Goal: Task Accomplishment & Management: Manage account settings

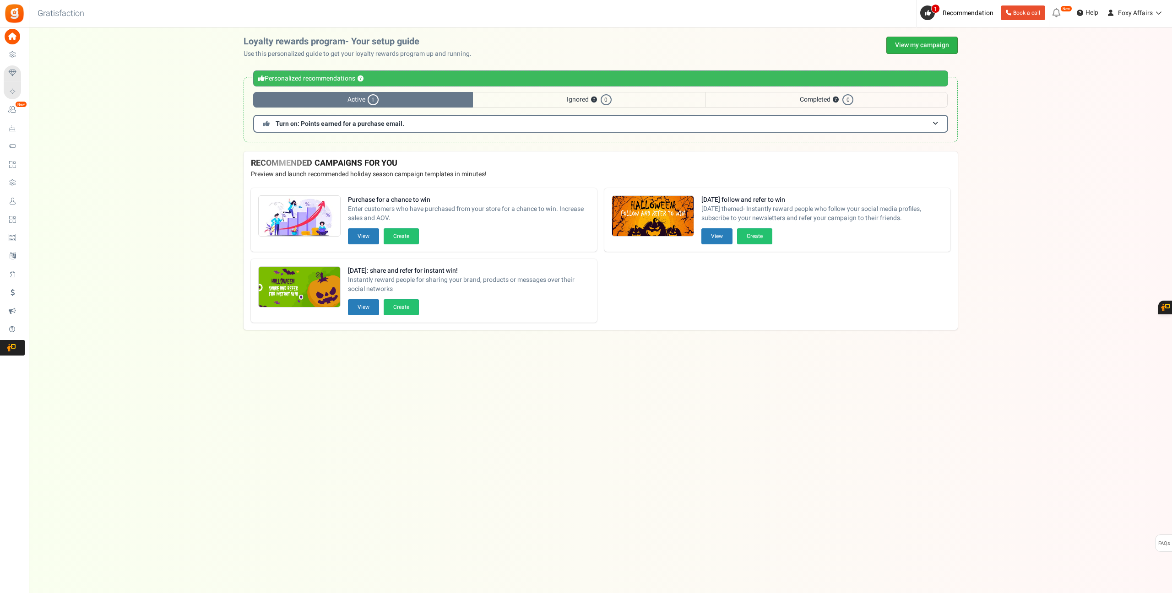
click at [919, 38] on link "View my campaign" at bounding box center [921, 45] width 71 height 17
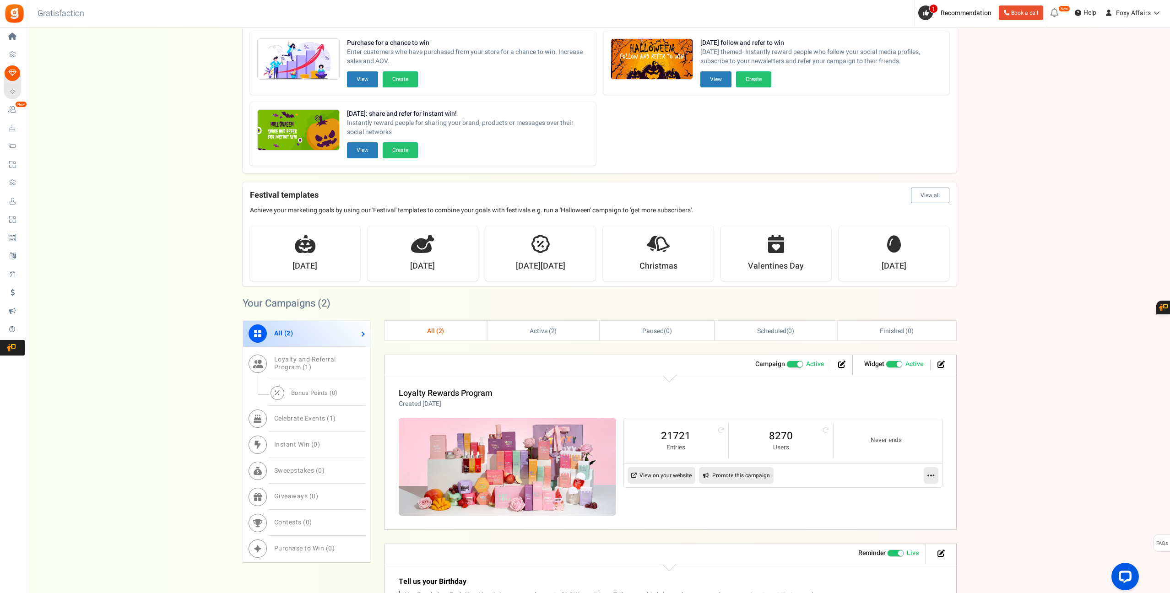
scroll to position [70, 0]
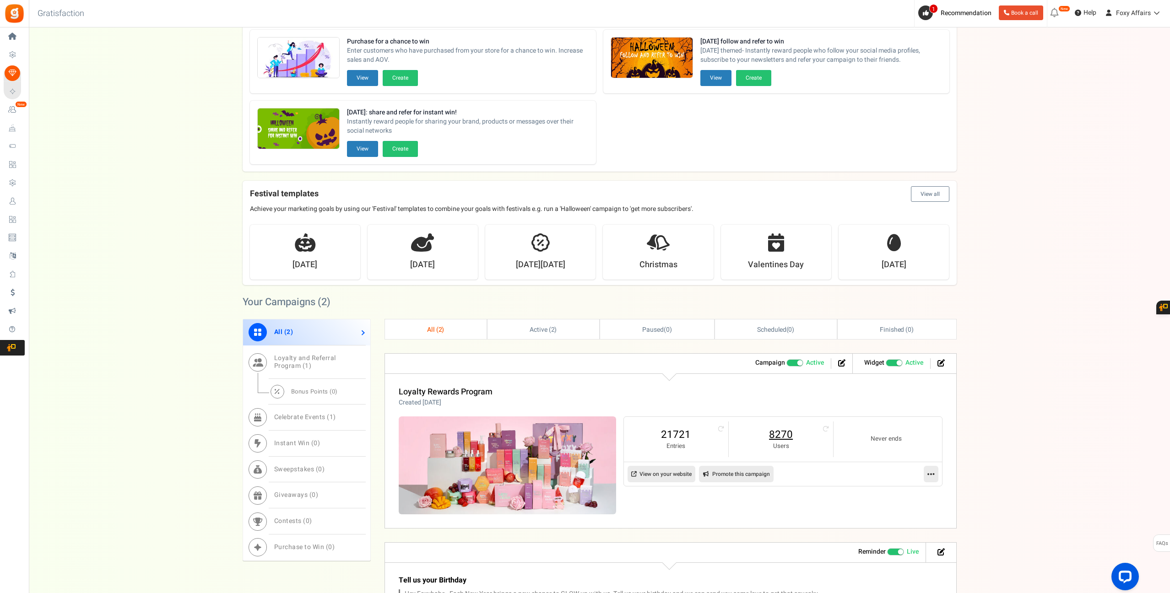
click at [782, 437] on link "8270" at bounding box center [781, 435] width 86 height 15
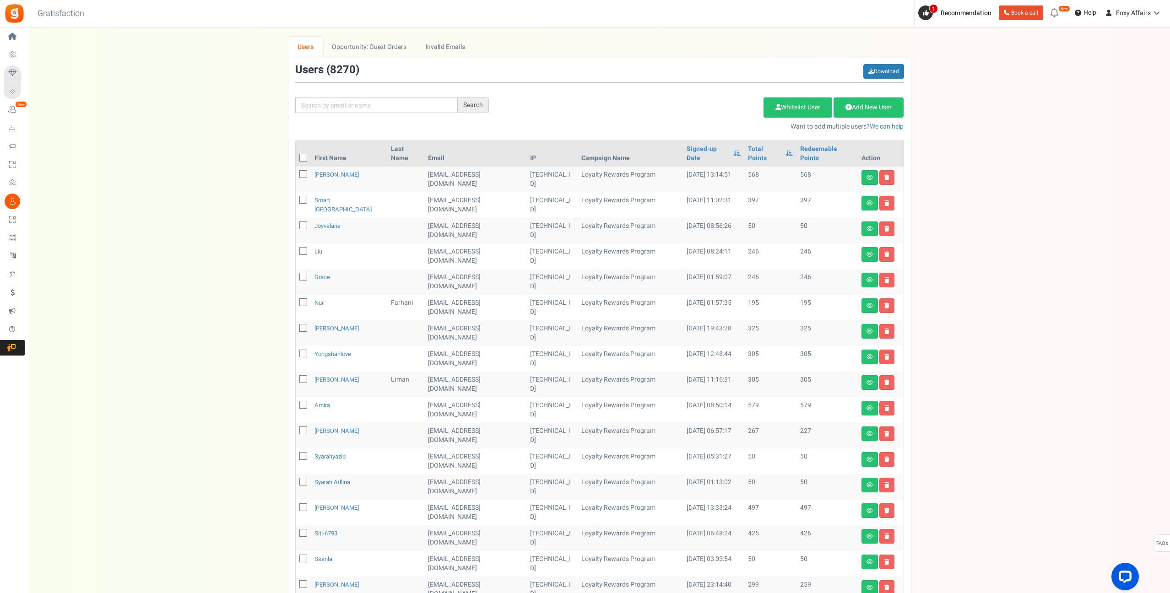
click at [413, 115] on div "Search Add Etsy Order Delete Selected Users Import Users Spam Protection Subtra…" at bounding box center [599, 97] width 623 height 67
click at [410, 104] on input "text" at bounding box center [376, 106] width 163 height 16
paste input "[EMAIL_ADDRESS][DOMAIN_NAME]"
type input "[EMAIL_ADDRESS][DOMAIN_NAME]"
click at [468, 104] on div "Search" at bounding box center [473, 106] width 31 height 16
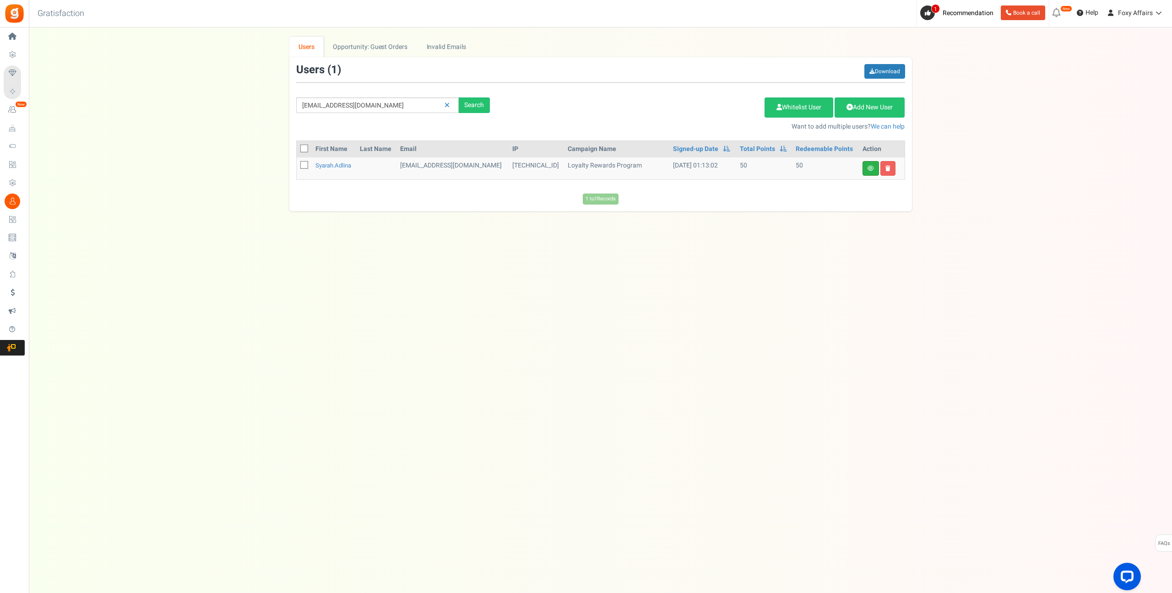
click at [875, 170] on link at bounding box center [871, 168] width 16 height 15
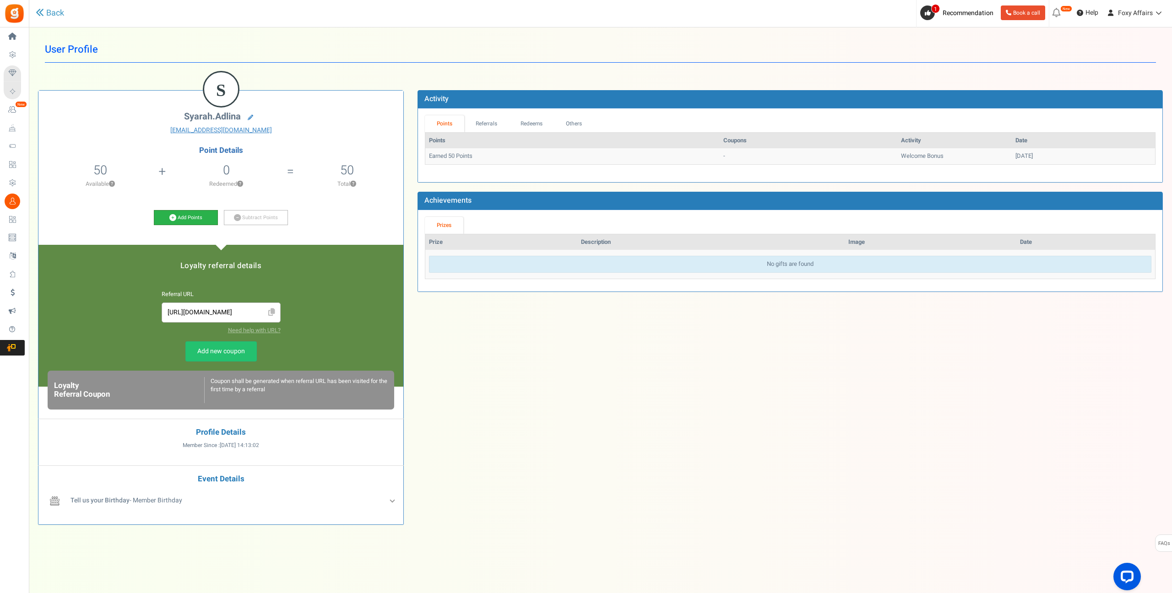
click at [171, 216] on icon at bounding box center [172, 217] width 7 height 7
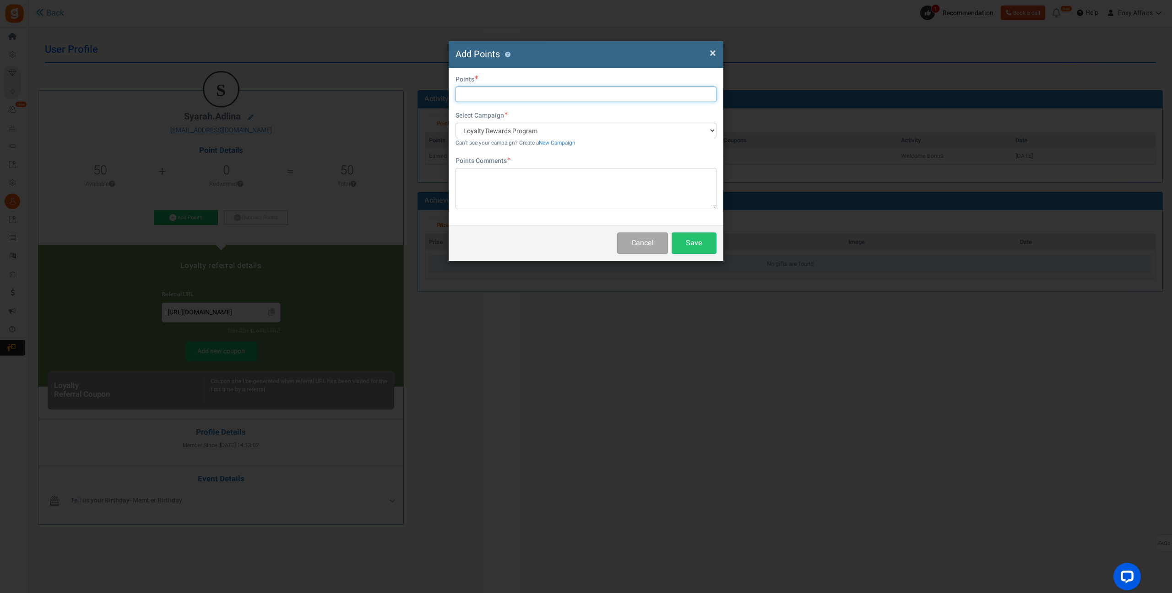
click at [527, 96] on input "text" at bounding box center [586, 95] width 261 height 16
type input "209"
click at [523, 191] on textarea at bounding box center [586, 188] width 261 height 41
type textarea "TikTok Order"
click at [694, 250] on button "Save" at bounding box center [694, 244] width 45 height 22
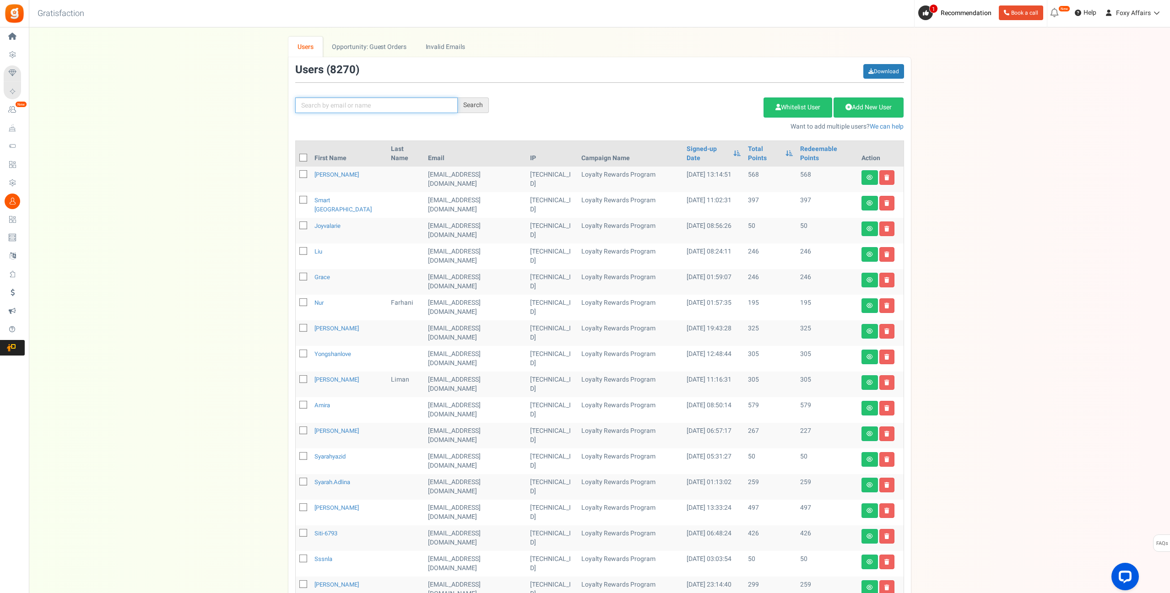
click at [375, 105] on input "text" at bounding box center [376, 106] width 163 height 16
paste input "[EMAIL_ADDRESS][DOMAIN_NAME]"
type input "[EMAIL_ADDRESS][DOMAIN_NAME]"
click at [480, 103] on div "Search" at bounding box center [473, 106] width 31 height 16
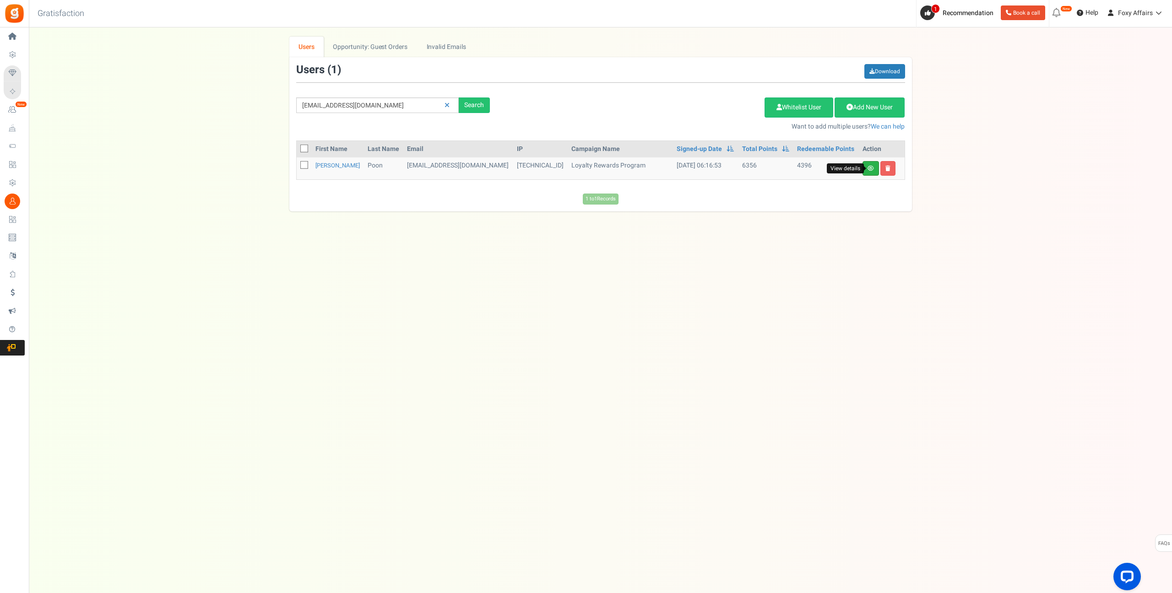
click at [868, 170] on icon at bounding box center [871, 168] width 6 height 5
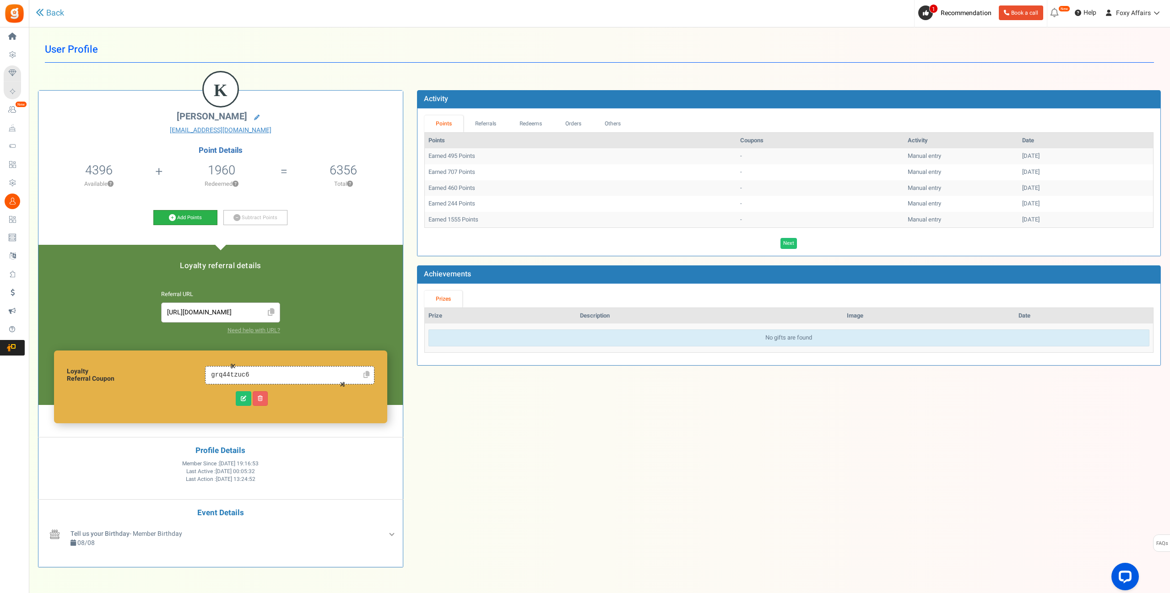
click at [173, 218] on icon at bounding box center [172, 217] width 7 height 7
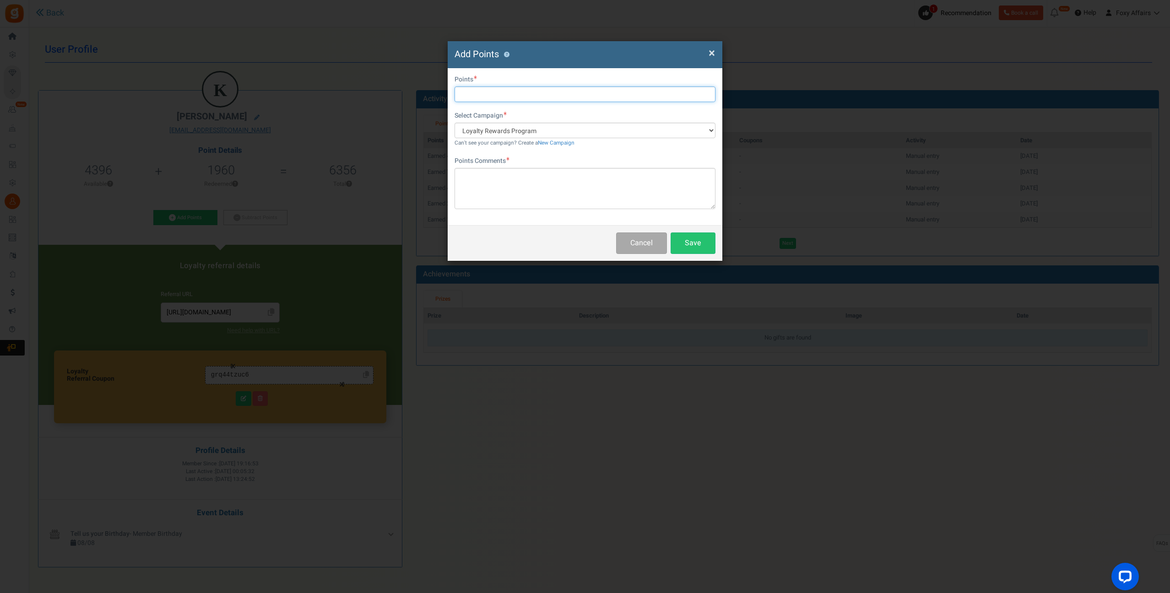
click at [510, 95] on input "text" at bounding box center [585, 95] width 261 height 16
type input "558"
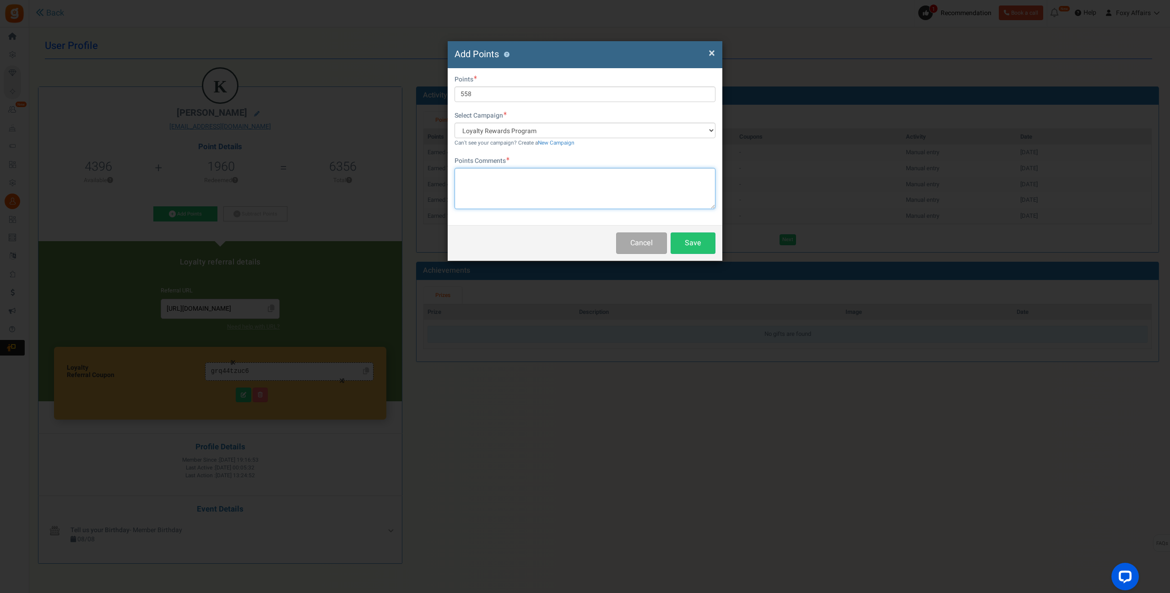
click at [510, 187] on textarea at bounding box center [585, 188] width 261 height 41
type textarea "TikTok Order"
click at [701, 245] on button "Save" at bounding box center [693, 244] width 45 height 22
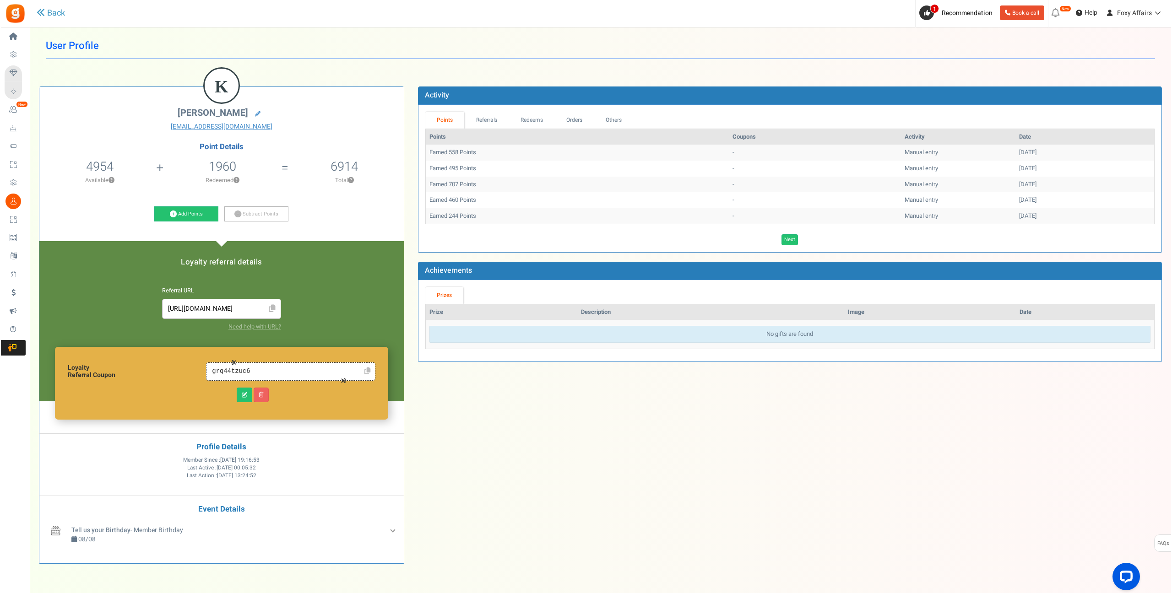
scroll to position [0, 0]
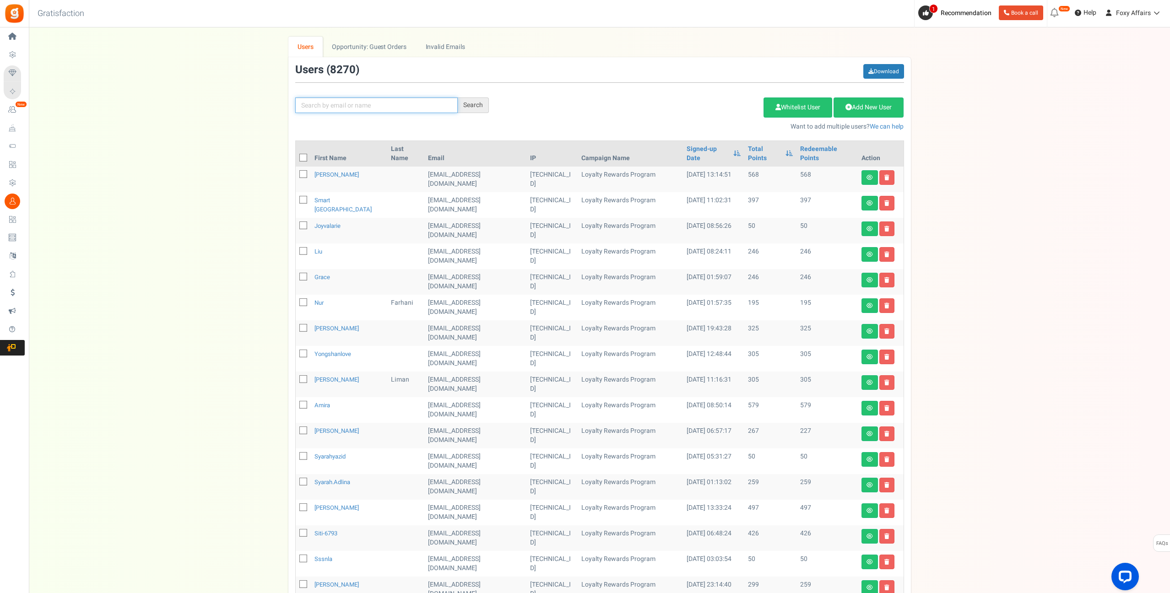
click at [388, 105] on input "text" at bounding box center [376, 106] width 163 height 16
paste input "[EMAIL_ADDRESS][DOMAIN_NAME]"
type input "[EMAIL_ADDRESS][DOMAIN_NAME]"
click at [478, 106] on div "Search" at bounding box center [473, 106] width 31 height 16
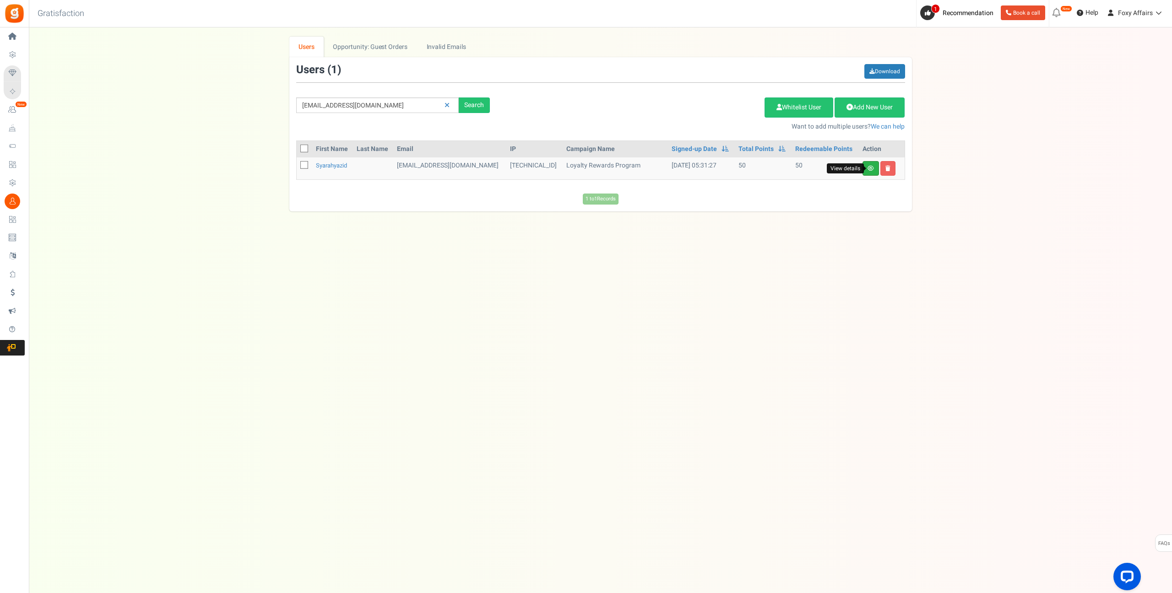
click at [870, 167] on icon at bounding box center [871, 168] width 6 height 5
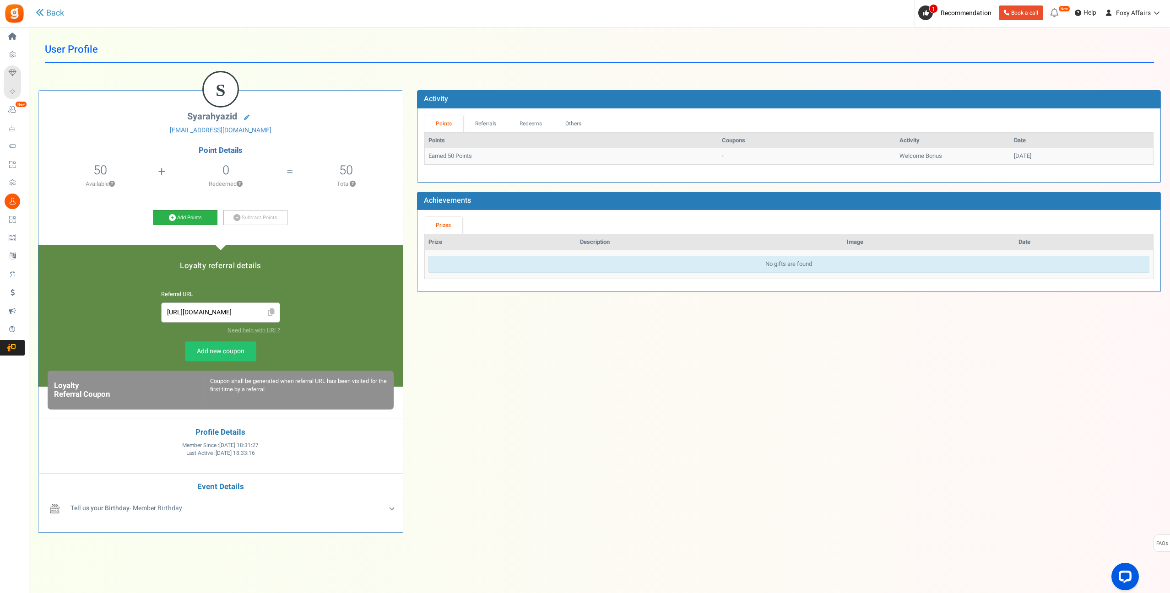
click at [175, 213] on link "Add Points" at bounding box center [185, 218] width 64 height 16
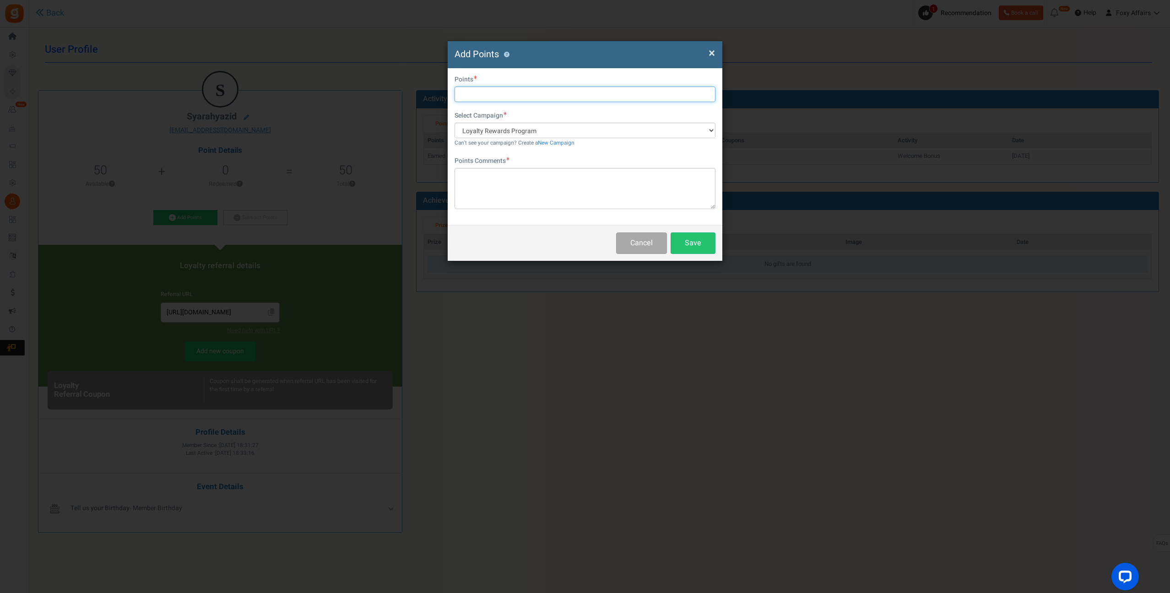
click at [557, 97] on input "text" at bounding box center [585, 95] width 261 height 16
type input "204"
click at [575, 179] on textarea at bounding box center [585, 188] width 261 height 41
type textarea "TikTok Order"
click at [703, 245] on button "Save" at bounding box center [693, 244] width 45 height 22
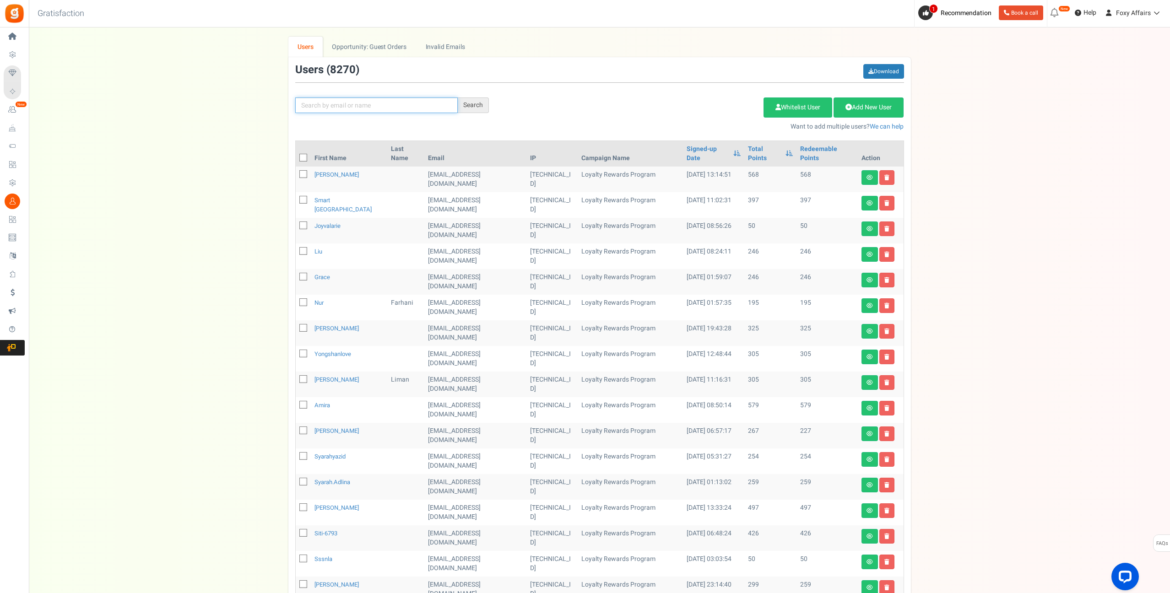
click at [364, 108] on input "text" at bounding box center [376, 106] width 163 height 16
paste input "[EMAIL_ADDRESS][DOMAIN_NAME]"
type input "[EMAIL_ADDRESS][DOMAIN_NAME]"
click at [492, 102] on div "[EMAIL_ADDRESS][DOMAIN_NAME] Search" at bounding box center [391, 106] width 207 height 16
click at [484, 102] on div "Search" at bounding box center [473, 106] width 31 height 16
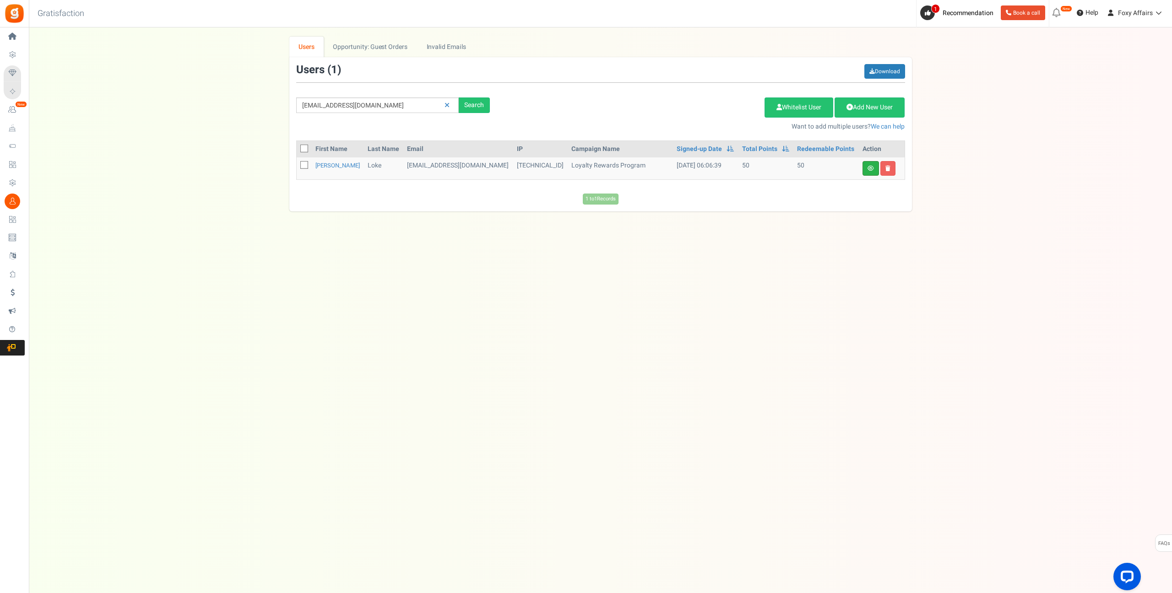
click at [877, 172] on link at bounding box center [871, 168] width 16 height 15
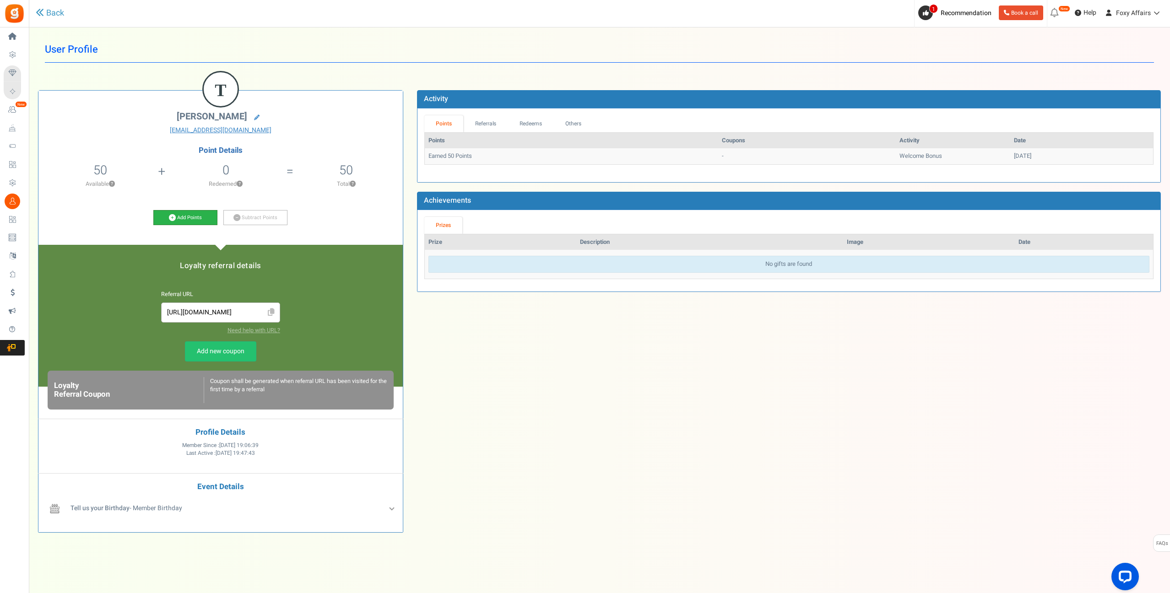
click at [171, 216] on icon at bounding box center [172, 217] width 7 height 7
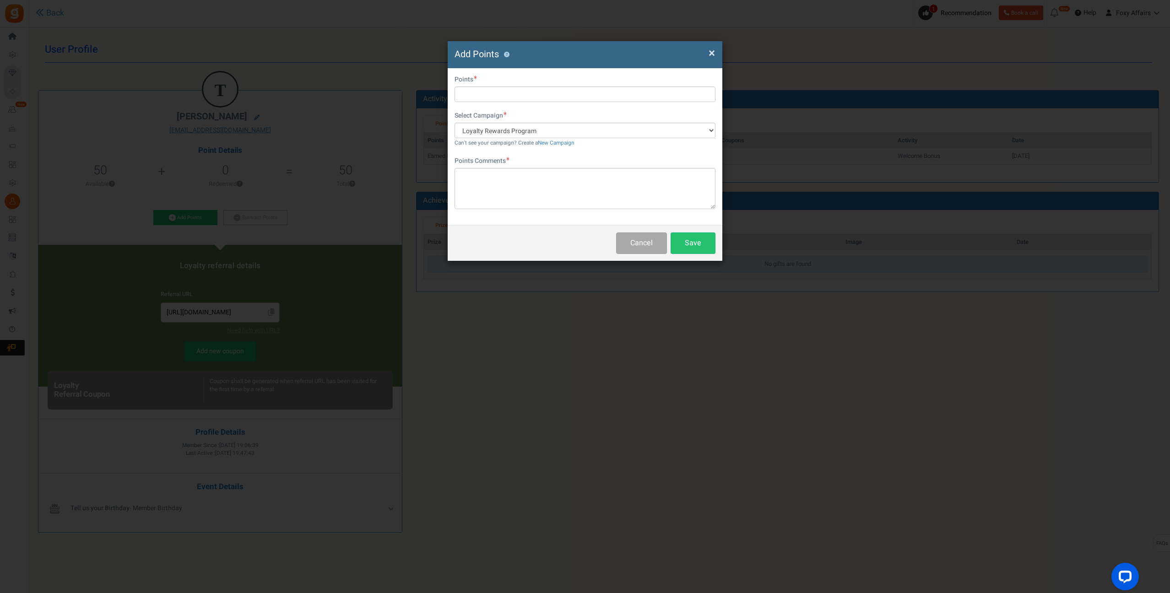
click at [521, 102] on div "First Name Last Name Email [EMAIL_ADDRESS][DOMAIN_NAME] Do you want to give Wel…" at bounding box center [585, 146] width 275 height 157
click at [522, 99] on input "text" at bounding box center [585, 95] width 261 height 16
type input "210"
click at [528, 190] on textarea at bounding box center [585, 188] width 261 height 41
type textarea "TikTok Order"
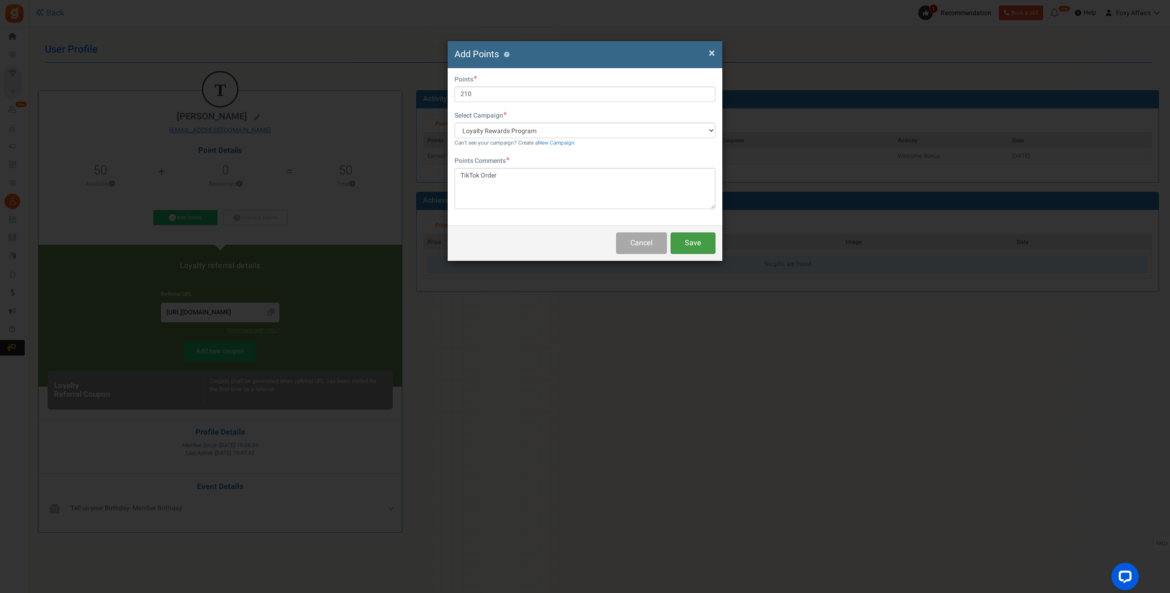
drag, startPoint x: 688, startPoint y: 240, endPoint x: 683, endPoint y: 191, distance: 49.2
click at [688, 240] on button "Save" at bounding box center [693, 244] width 45 height 22
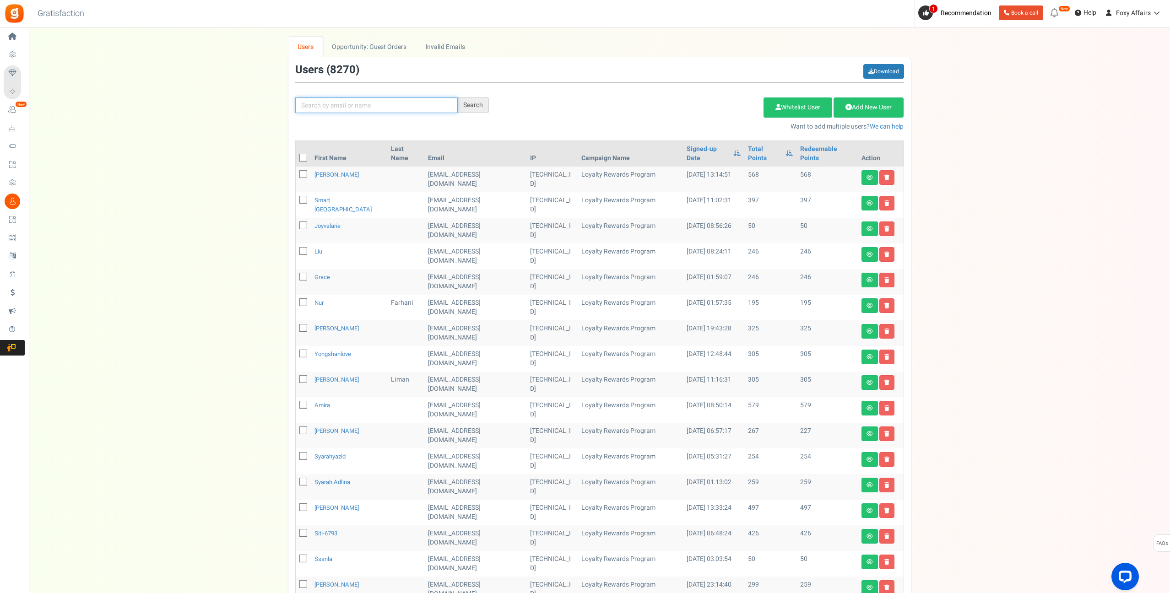
click at [430, 100] on input "text" at bounding box center [376, 106] width 163 height 16
paste input "[EMAIL_ADDRESS][DOMAIN_NAME]"
type input "[EMAIL_ADDRESS][DOMAIN_NAME]"
click at [468, 106] on div "Search" at bounding box center [473, 106] width 31 height 16
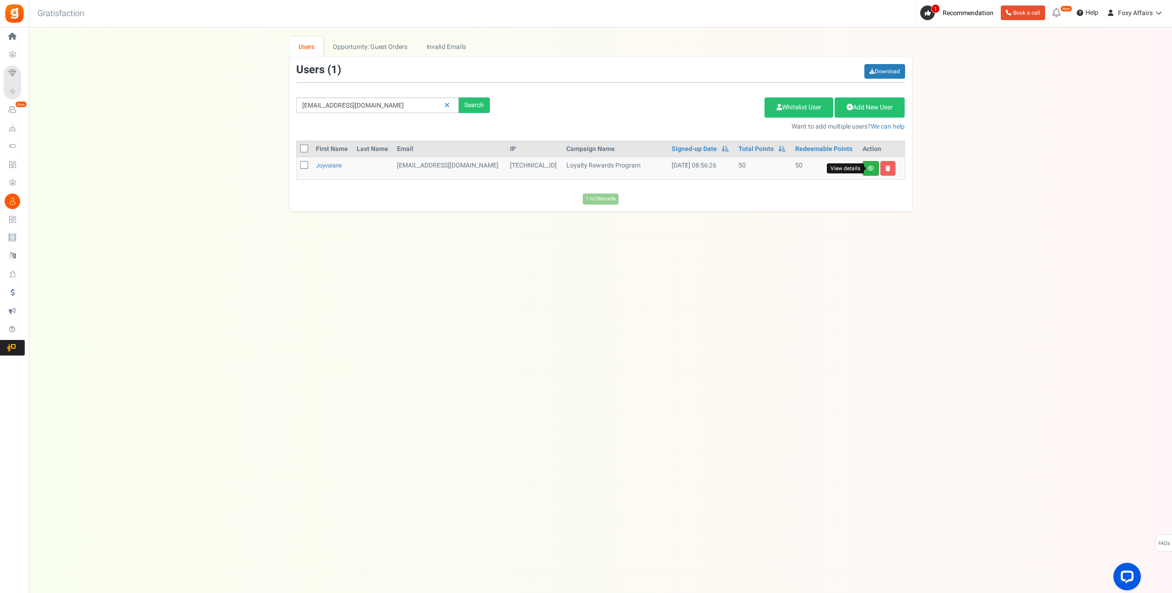
click at [870, 171] on icon at bounding box center [871, 168] width 6 height 5
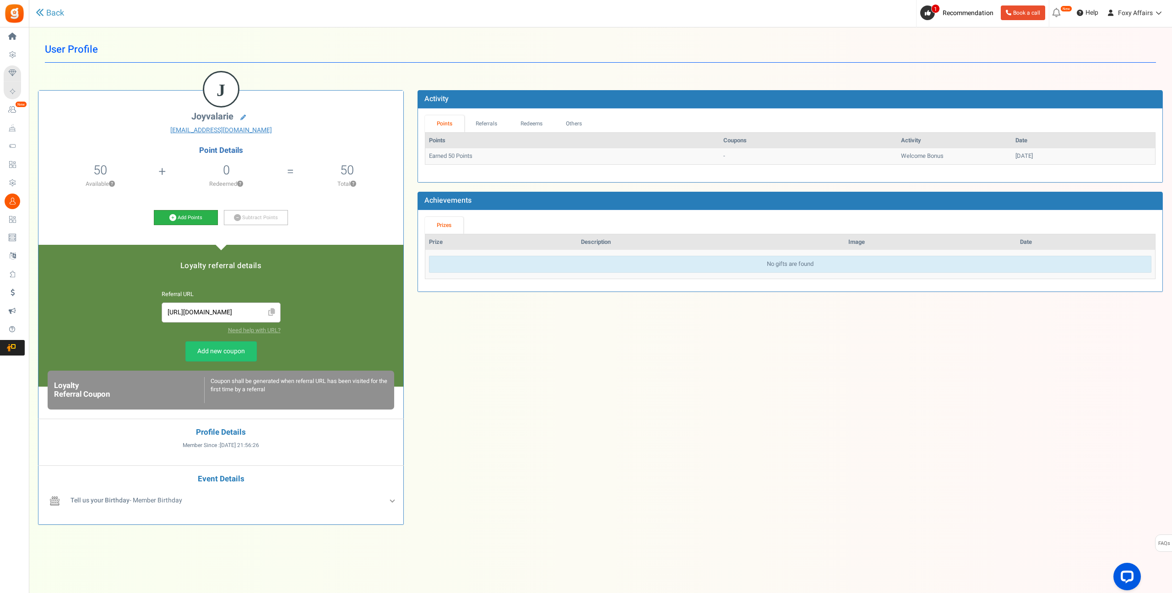
click at [173, 218] on icon at bounding box center [172, 217] width 7 height 7
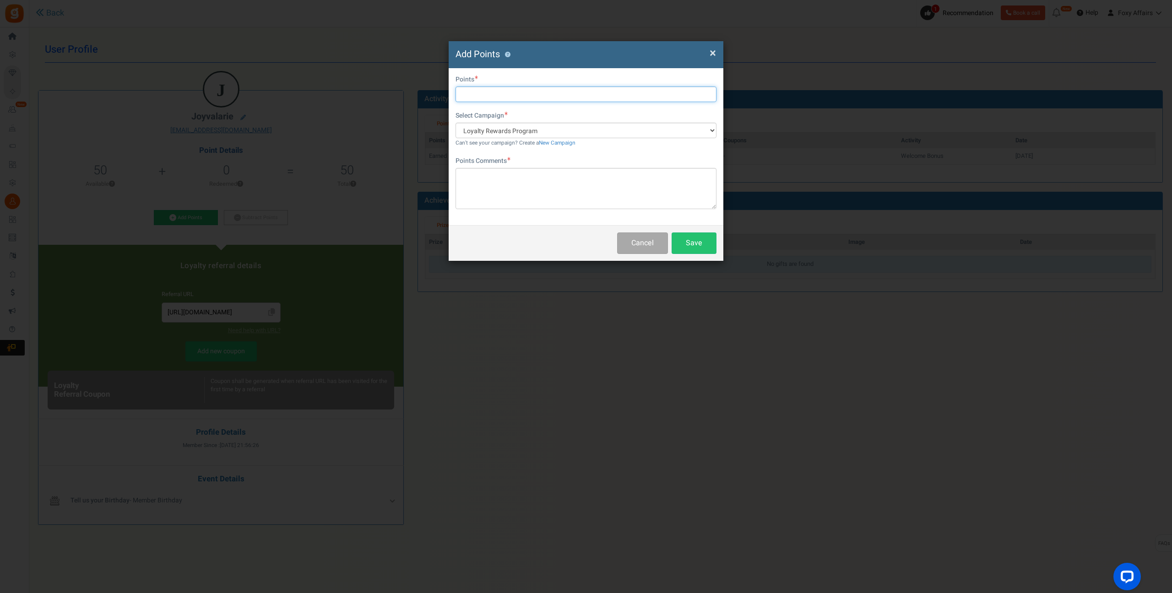
click at [473, 92] on input "text" at bounding box center [586, 95] width 261 height 16
type input "191"
click at [468, 188] on textarea at bounding box center [586, 188] width 261 height 41
type textarea "TikTok Order"
click at [696, 246] on button "Save" at bounding box center [694, 244] width 45 height 22
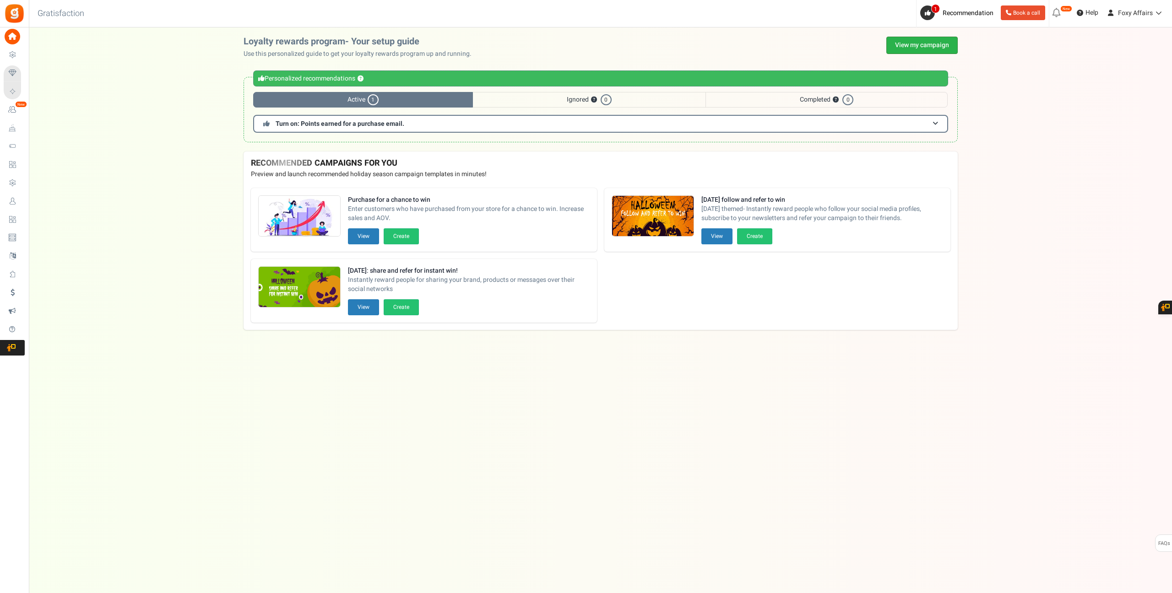
click at [922, 39] on link "View my campaign" at bounding box center [921, 45] width 71 height 17
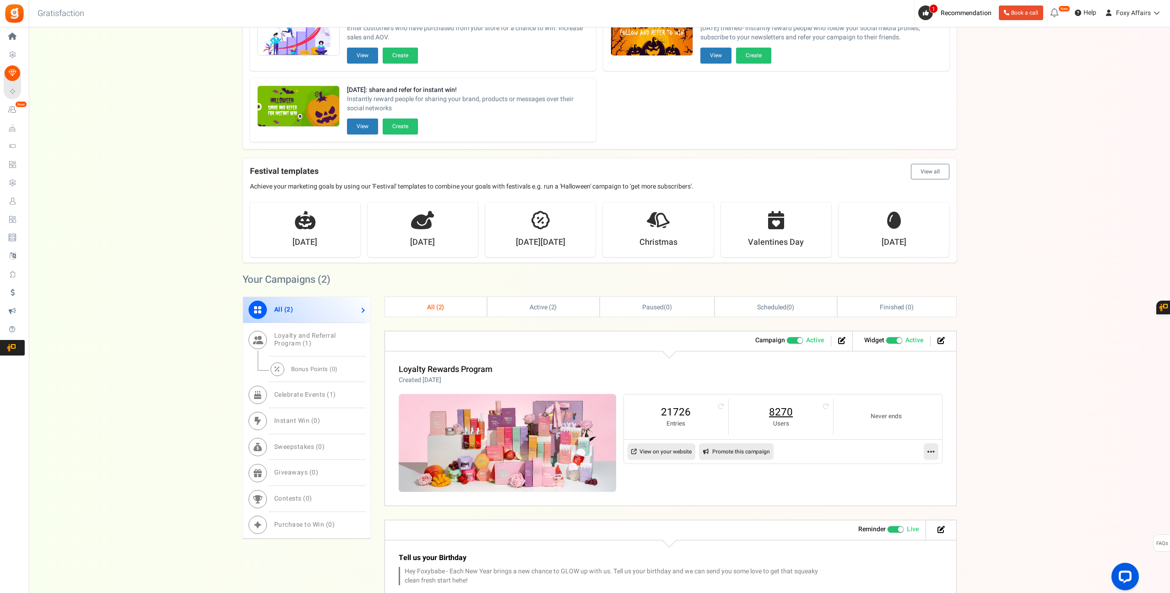
click at [781, 408] on link "8270" at bounding box center [781, 412] width 86 height 15
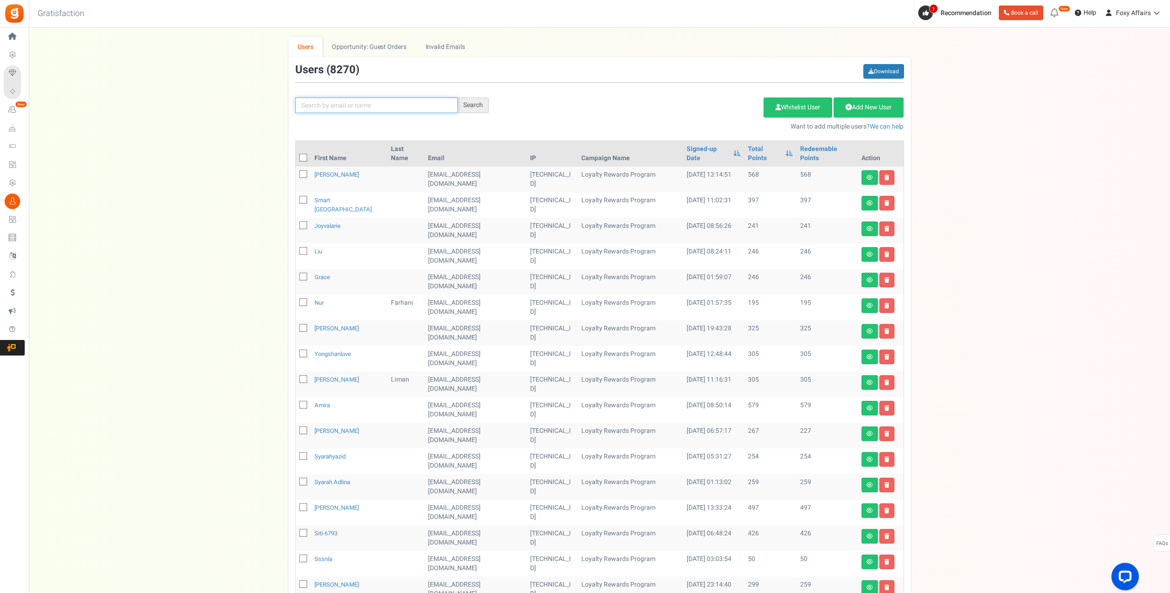
click at [415, 103] on input "text" at bounding box center [376, 106] width 163 height 16
paste input "feliceong.lt@gmail.com"
type input "feliceong.lt@gmail.com"
click at [468, 109] on div "Search" at bounding box center [473, 106] width 31 height 16
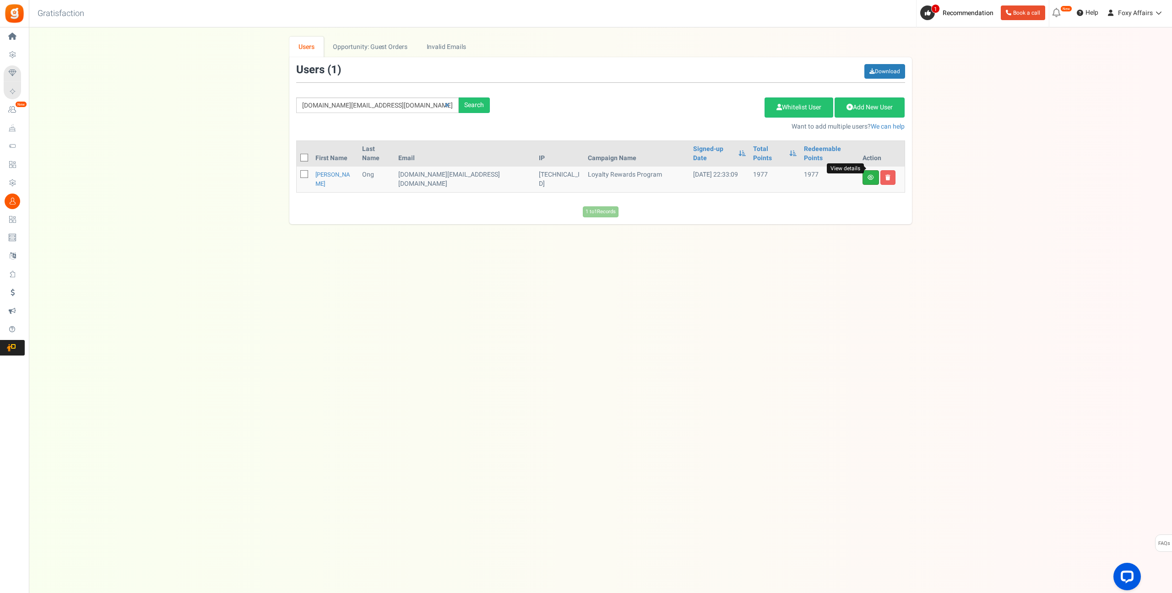
click at [873, 175] on icon at bounding box center [871, 177] width 6 height 5
